Goal: Information Seeking & Learning: Learn about a topic

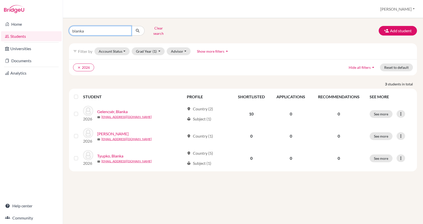
click at [108, 31] on input "blanka" at bounding box center [100, 31] width 62 height 10
type input "b"
type input "[PERSON_NAME]"
click button "submit" at bounding box center [137, 31] width 13 height 10
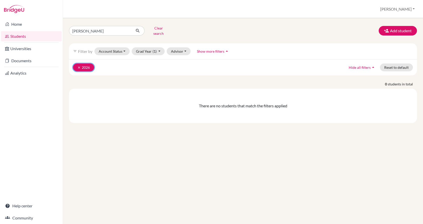
click at [80, 66] on icon "clear" at bounding box center [79, 68] width 4 height 4
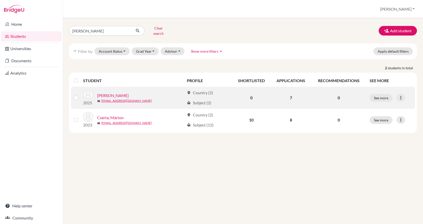
click at [106, 92] on link "[PERSON_NAME]" at bounding box center [112, 95] width 31 height 6
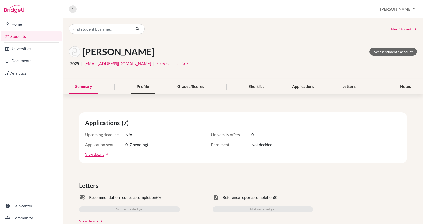
click at [140, 88] on div "Profile" at bounding box center [143, 86] width 24 height 15
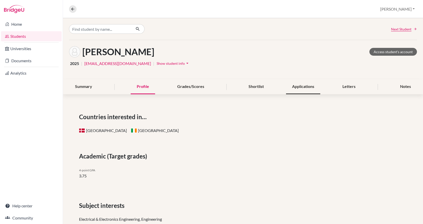
click at [293, 86] on div "Applications" at bounding box center [303, 86] width 34 height 15
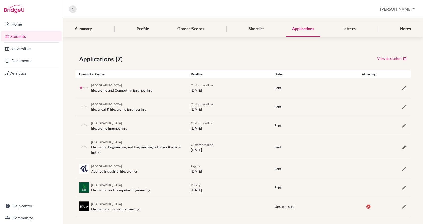
scroll to position [62, 0]
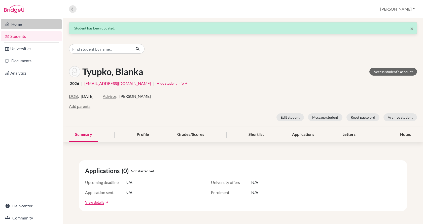
click at [33, 25] on link "Home" at bounding box center [31, 24] width 61 height 10
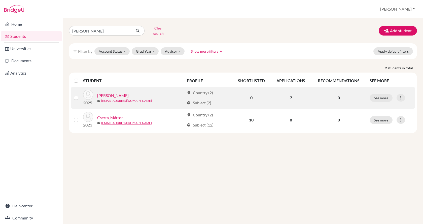
click at [112, 92] on link "[PERSON_NAME]" at bounding box center [112, 95] width 31 height 6
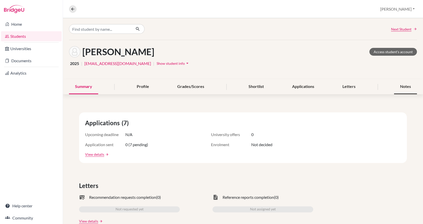
click at [403, 88] on div "Notes" at bounding box center [405, 86] width 23 height 15
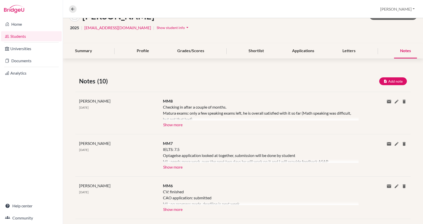
scroll to position [50, 0]
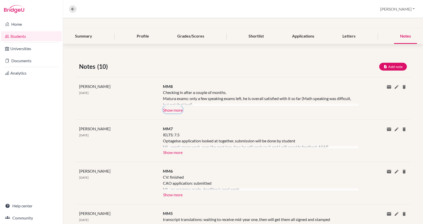
click at [176, 108] on button "Show more" at bounding box center [173, 110] width 20 height 8
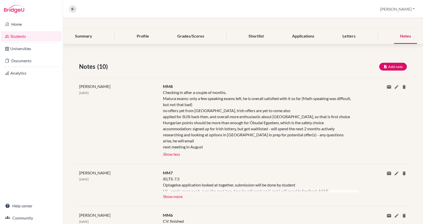
scroll to position [25, 0]
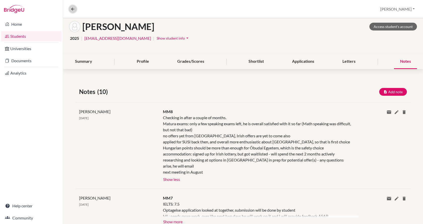
click at [72, 8] on icon at bounding box center [72, 9] width 5 height 5
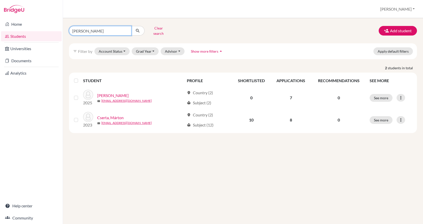
click at [103, 31] on input "[PERSON_NAME]" at bounding box center [100, 31] width 62 height 10
type input "c"
type input "lovas"
click button "submit" at bounding box center [137, 31] width 13 height 10
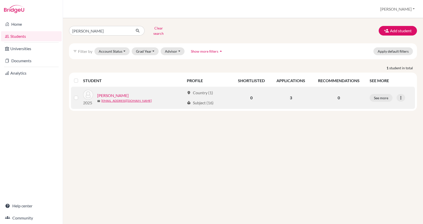
click at [111, 93] on link "Lovas, Tekla" at bounding box center [112, 95] width 31 height 6
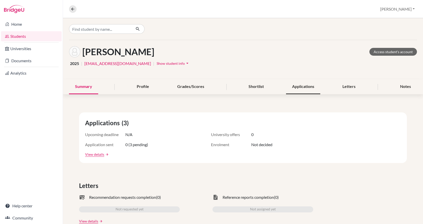
click at [290, 89] on div "Applications" at bounding box center [303, 86] width 34 height 15
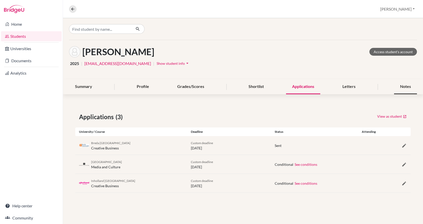
click at [400, 87] on div "Notes" at bounding box center [405, 86] width 23 height 15
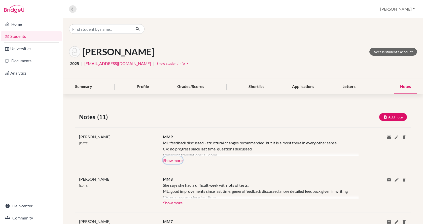
click at [174, 161] on button "Show more" at bounding box center [173, 160] width 20 height 8
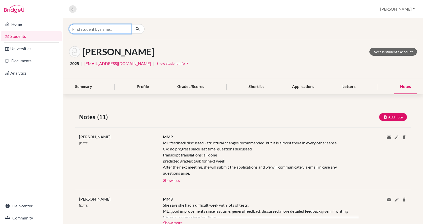
click at [104, 28] on input "Find student by name..." at bounding box center [100, 29] width 62 height 10
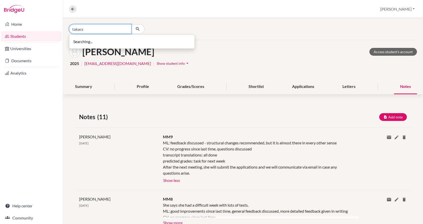
type input "takacs"
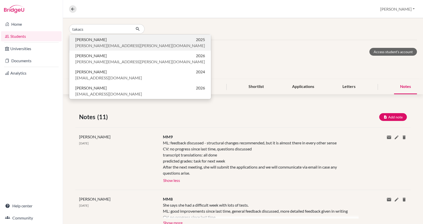
click at [102, 45] on span "takacs.balint.mark@gmail.com" at bounding box center [140, 46] width 130 height 6
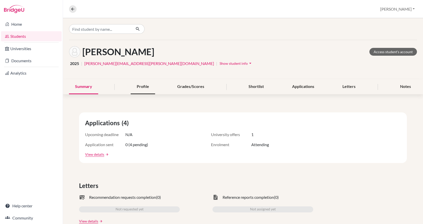
click at [146, 86] on div "Profile" at bounding box center [143, 86] width 24 height 15
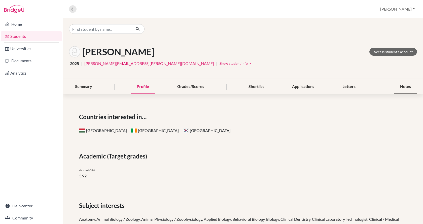
click at [394, 88] on div "Notes" at bounding box center [405, 86] width 23 height 15
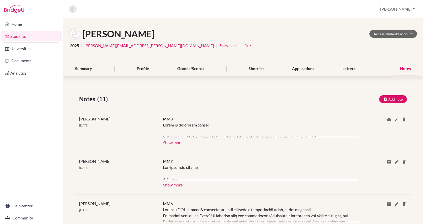
scroll to position [25, 0]
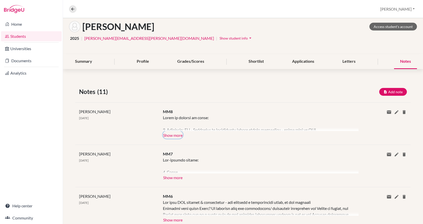
click at [179, 135] on button "Show more" at bounding box center [173, 135] width 20 height 8
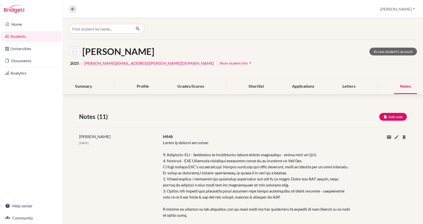
scroll to position [0, 0]
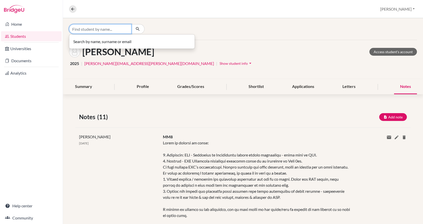
click at [83, 29] on input "Find student by name..." at bounding box center [100, 29] width 62 height 10
type input "batta"
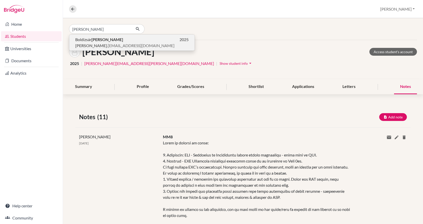
click at [85, 40] on span "Boldizsár Batta" at bounding box center [99, 39] width 48 height 6
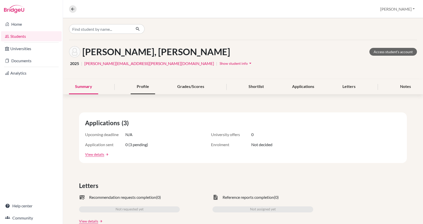
click at [139, 84] on div "Profile" at bounding box center [143, 86] width 24 height 15
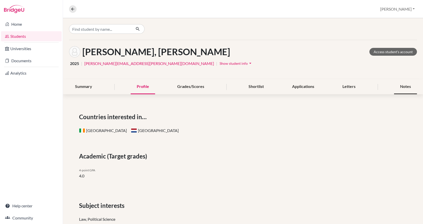
click at [403, 86] on div "Notes" at bounding box center [405, 86] width 23 height 15
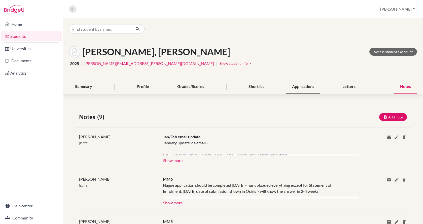
click at [291, 88] on div "Applications" at bounding box center [303, 86] width 34 height 15
